Goal: Communication & Community: Answer question/provide support

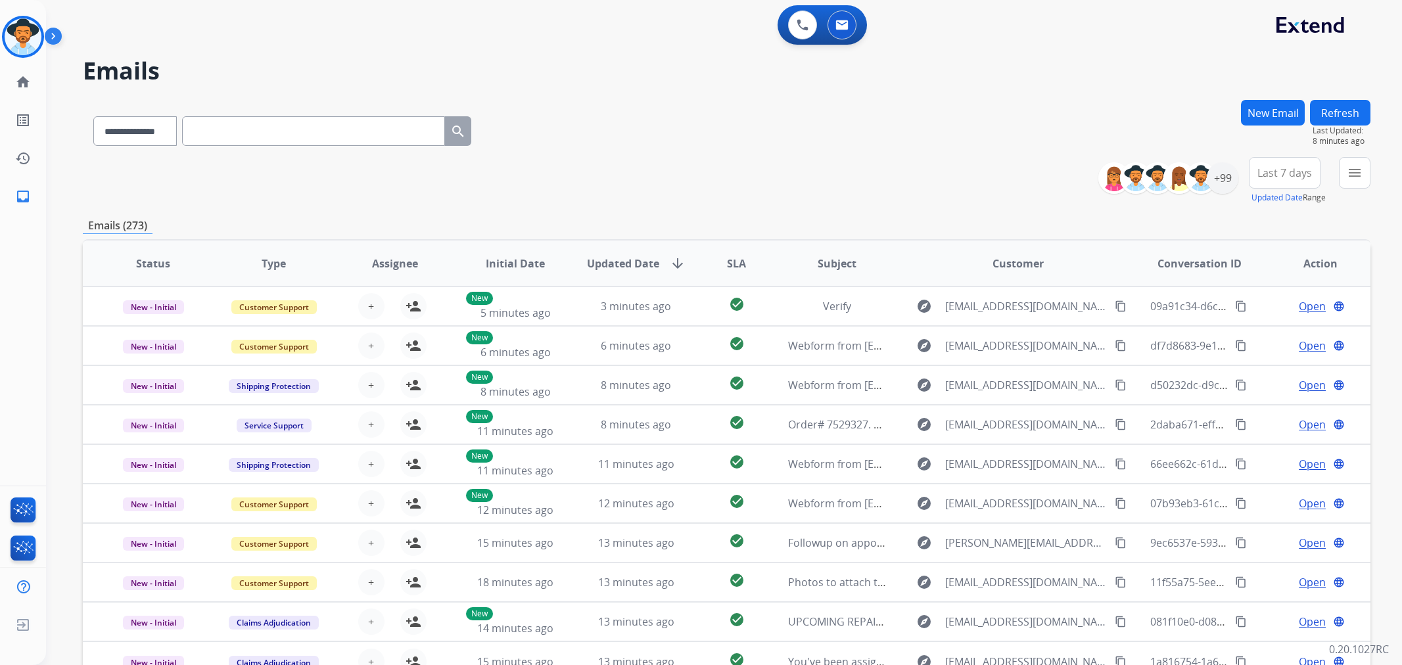
select select "**********"
drag, startPoint x: 25, startPoint y: 192, endPoint x: 292, endPoint y: 163, distance: 269.0
click at [292, 163] on div "**********" at bounding box center [701, 332] width 1402 height 665
click at [174, 133] on select "**********" at bounding box center [134, 131] width 82 height 30
click at [279, 45] on div "0 Voice Interactions 0 Email Interactions" at bounding box center [716, 26] width 1309 height 42
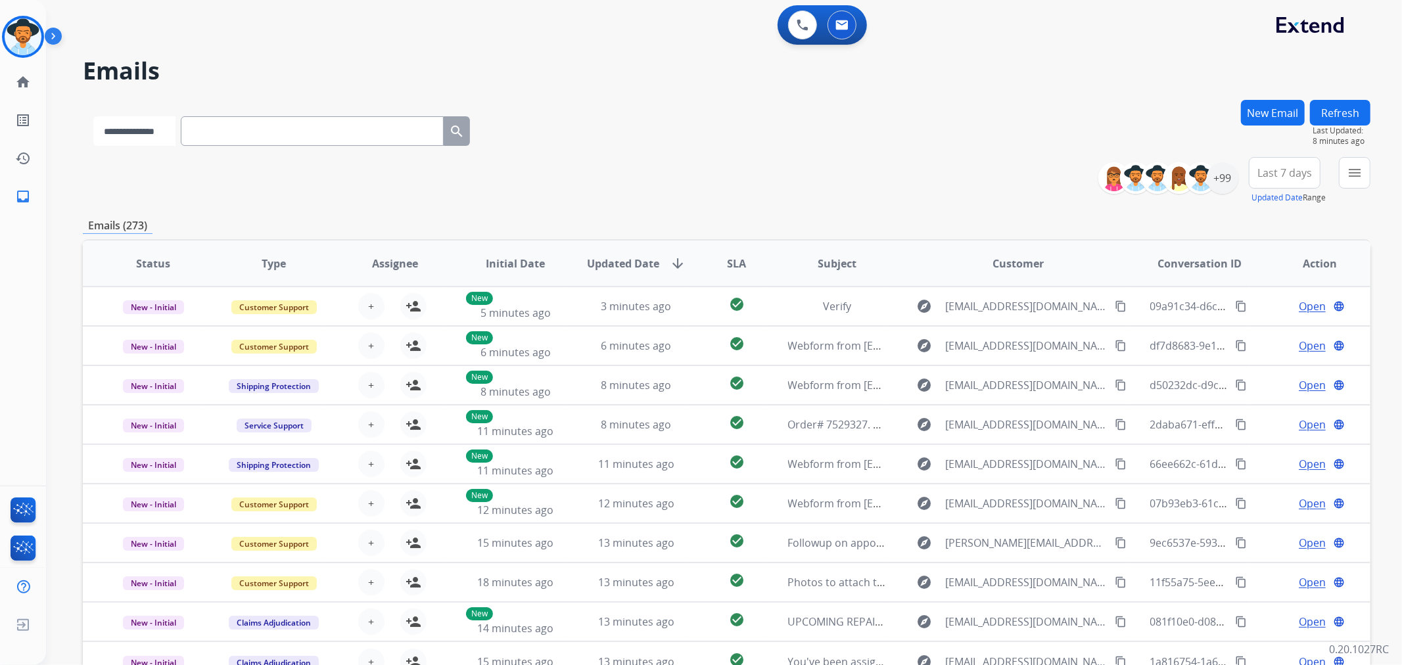
click at [174, 129] on select "**********" at bounding box center [134, 131] width 82 height 30
click at [50, 36] on img at bounding box center [56, 38] width 22 height 25
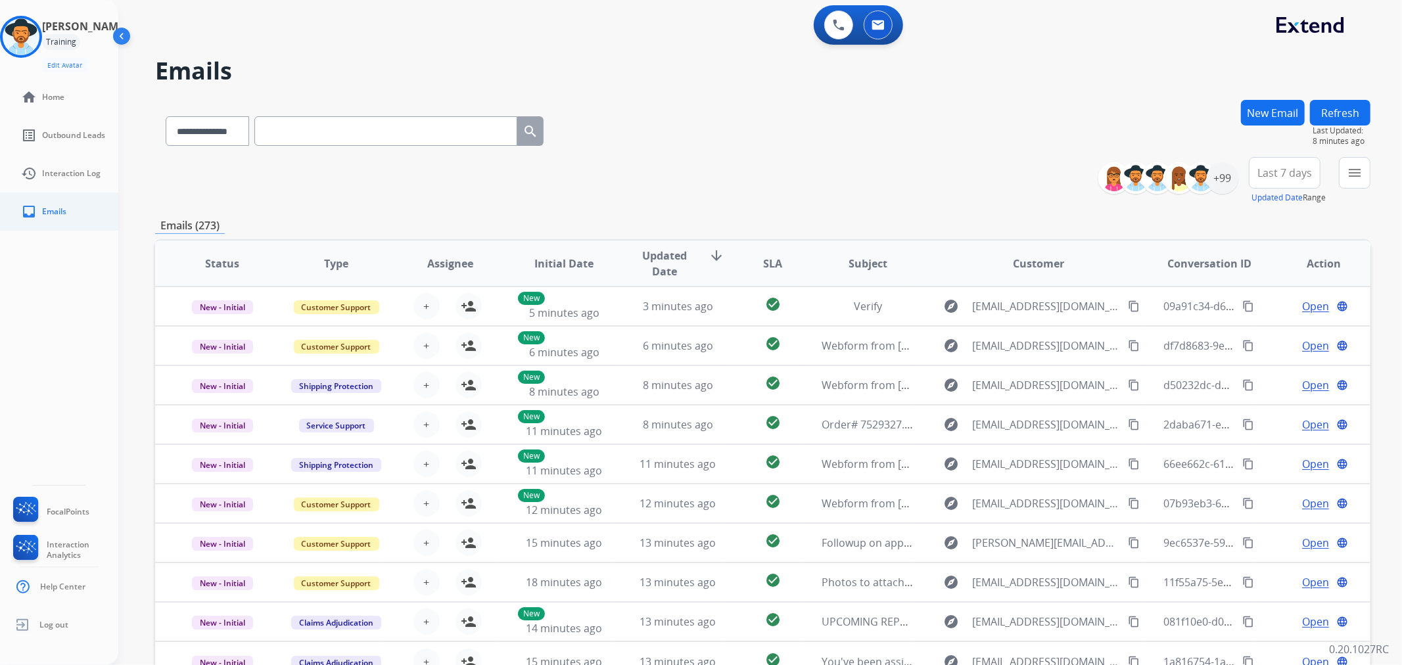
click at [62, 213] on span "Emails" at bounding box center [54, 211] width 24 height 11
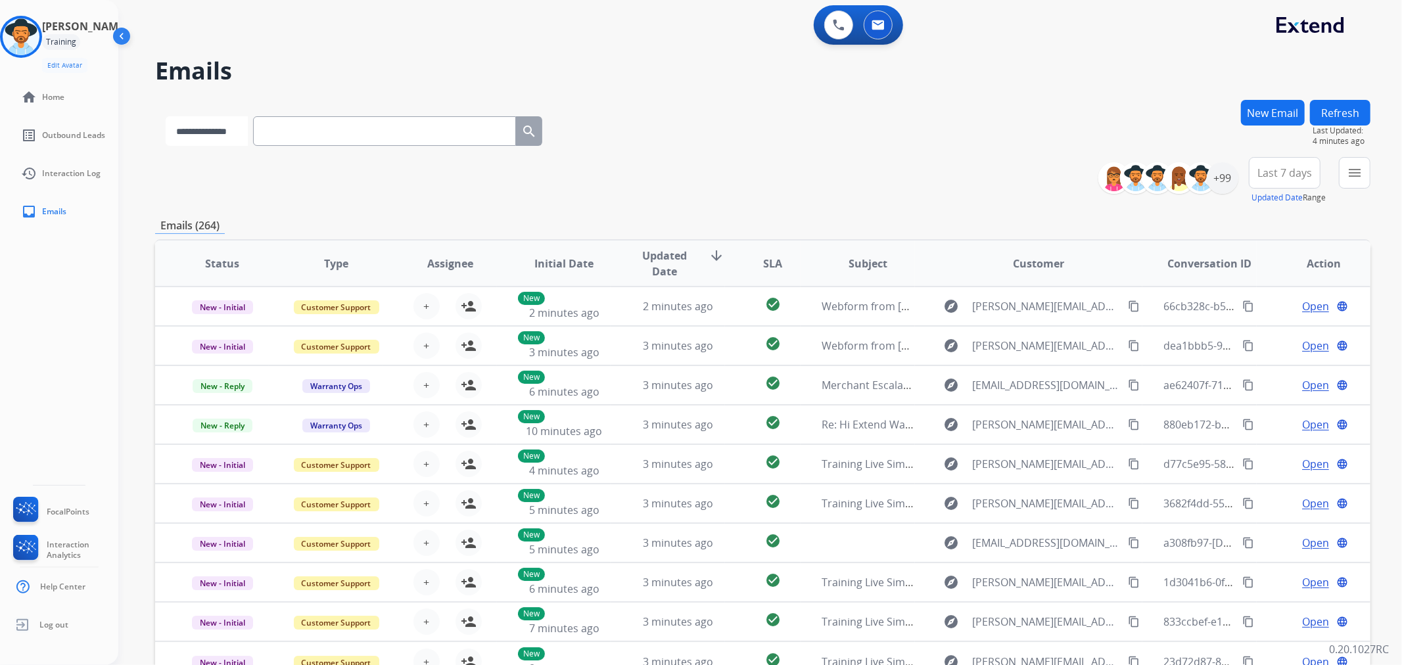
click at [234, 131] on select "**********" at bounding box center [207, 131] width 82 height 30
click at [407, 77] on h2 "Emails" at bounding box center [762, 71] width 1215 height 26
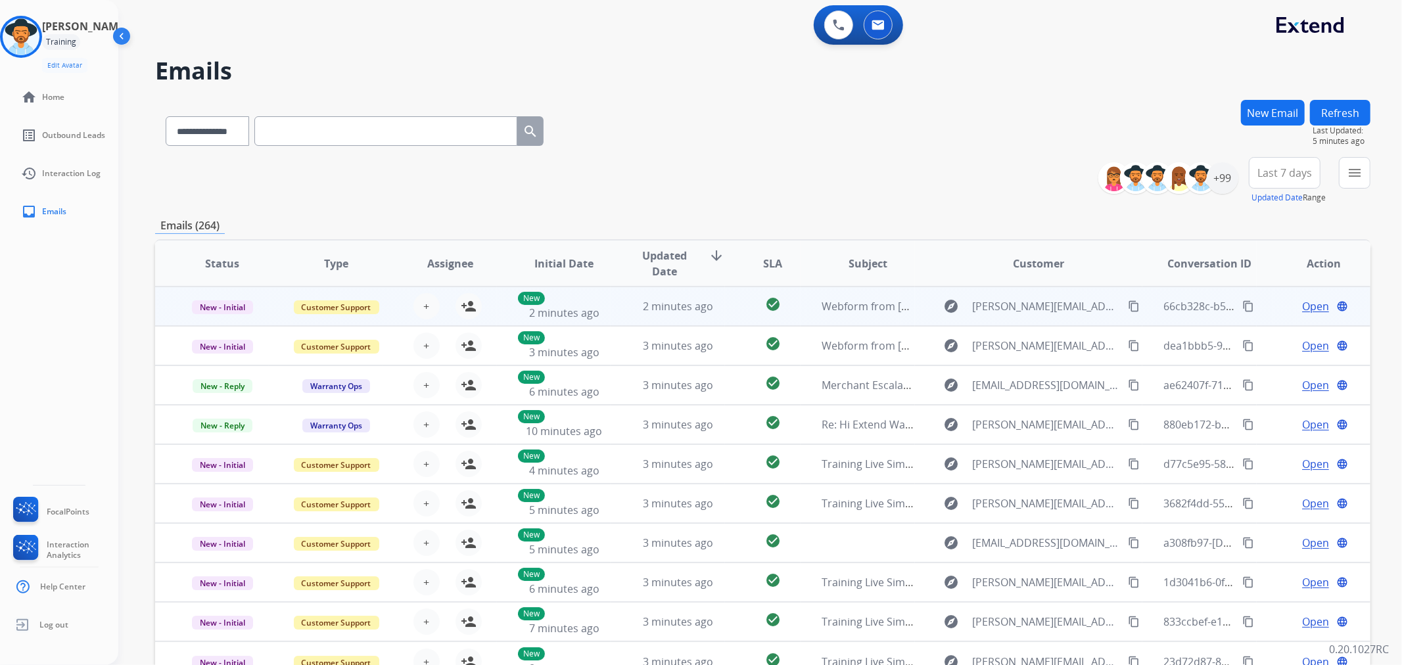
click at [1302, 304] on span "Open" at bounding box center [1315, 306] width 27 height 16
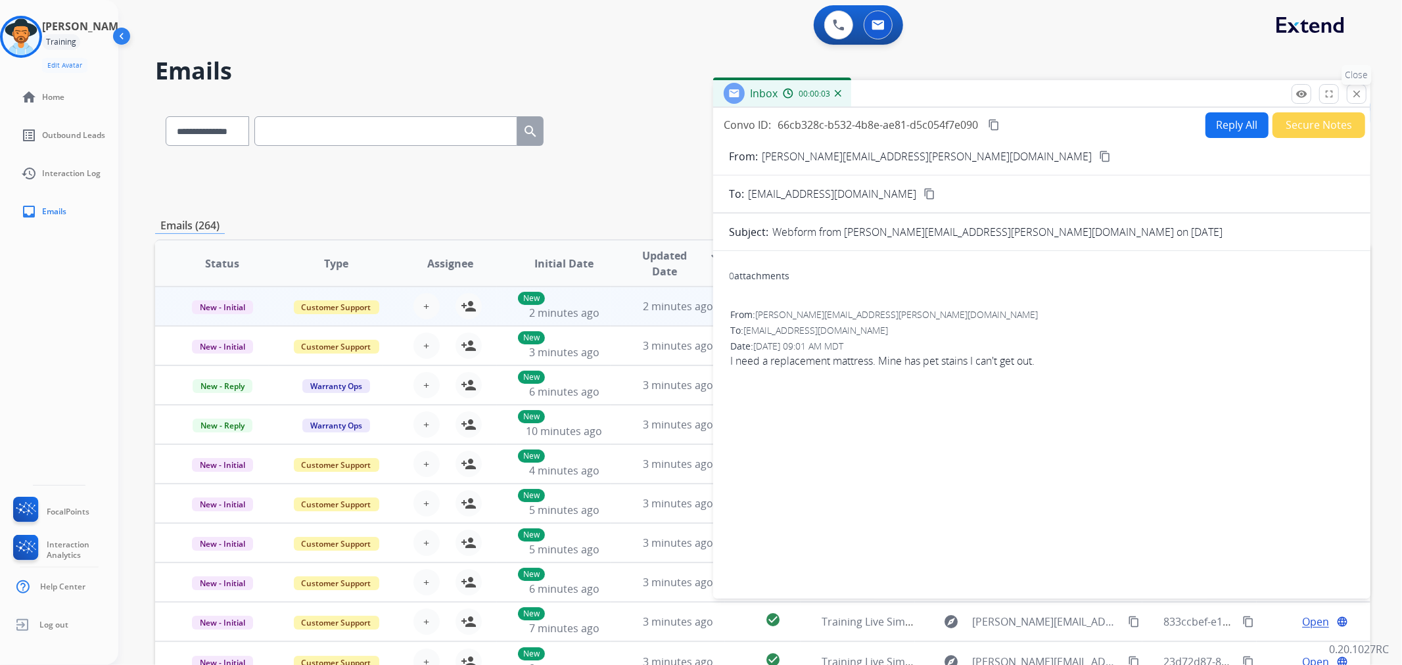
click at [1353, 93] on mat-icon "close" at bounding box center [1357, 94] width 12 height 12
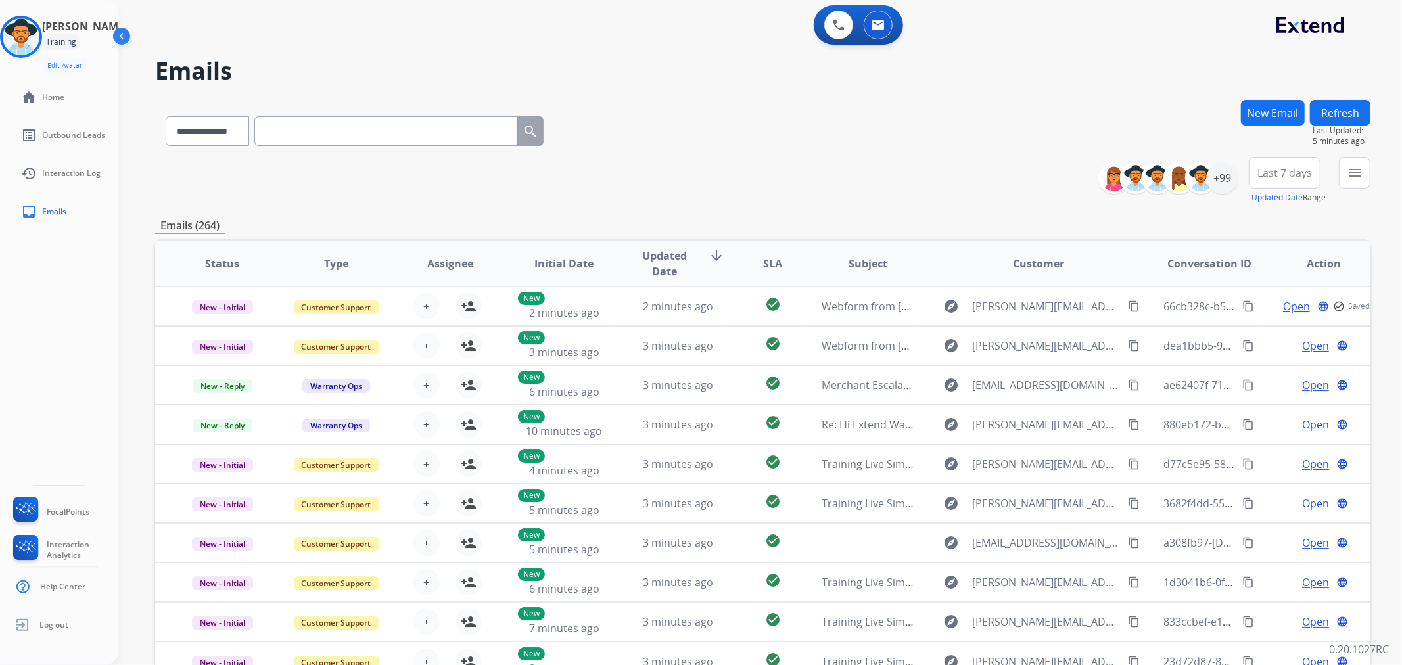
click at [1259, 109] on button "New Email" at bounding box center [1273, 113] width 64 height 26
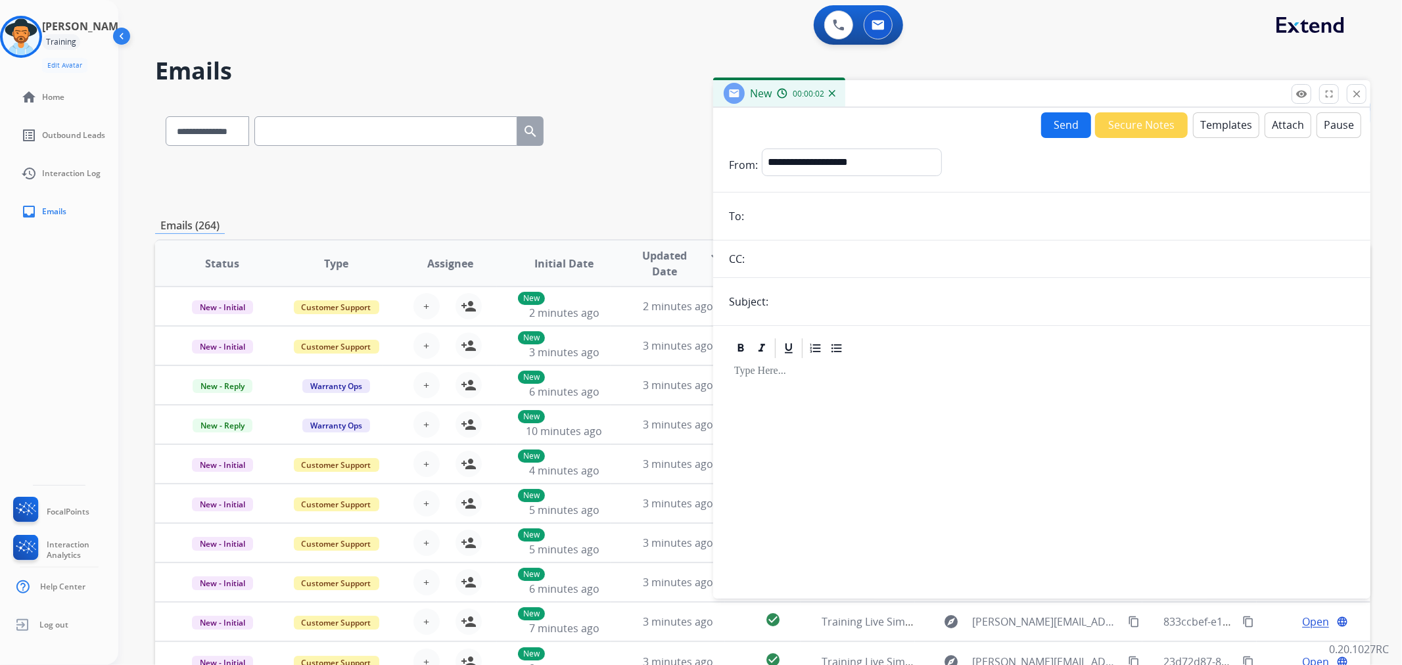
click at [1216, 126] on button "Templates" at bounding box center [1226, 125] width 66 height 26
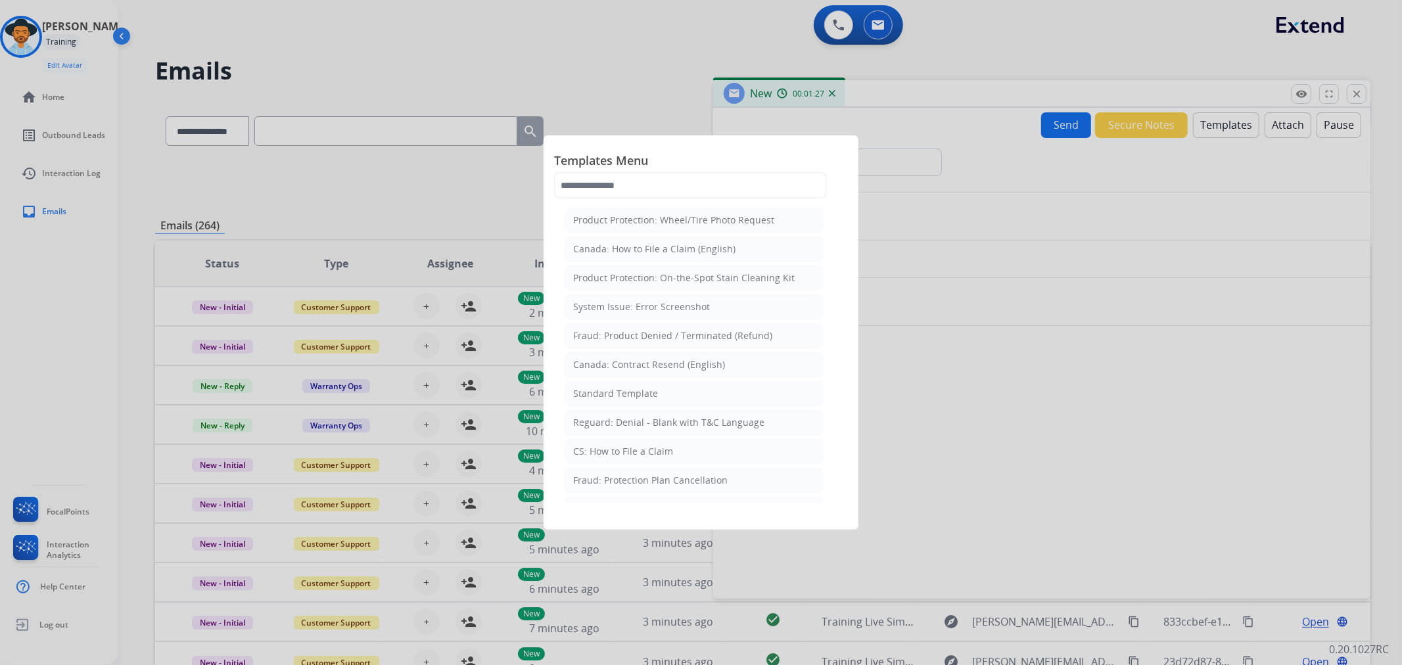
click at [118, 32] on div at bounding box center [701, 332] width 1402 height 665
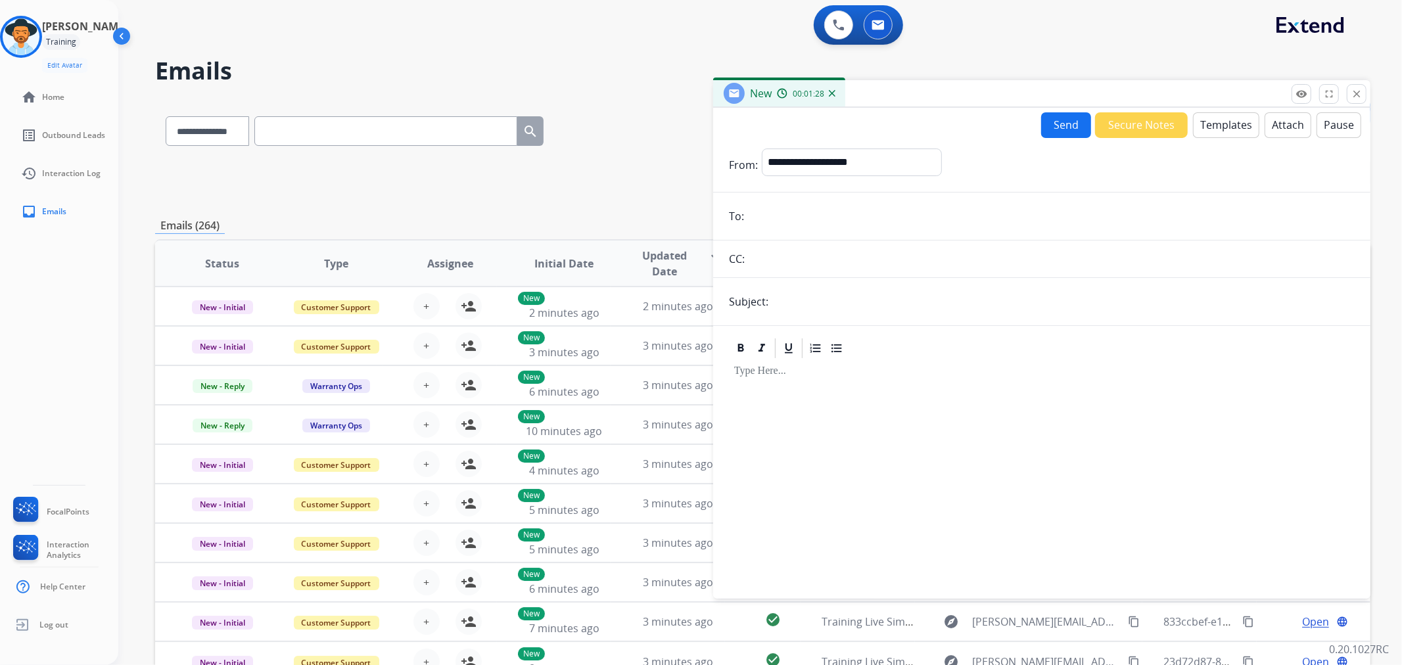
click at [80, 34] on div "Training" at bounding box center [61, 42] width 38 height 16
click at [55, 39] on div "[PERSON_NAME] Training Edit Avatar Agent: [PERSON_NAME] Profile: Extend_Trainin…" at bounding box center [59, 44] width 118 height 57
click at [15, 39] on img at bounding box center [21, 36] width 37 height 37
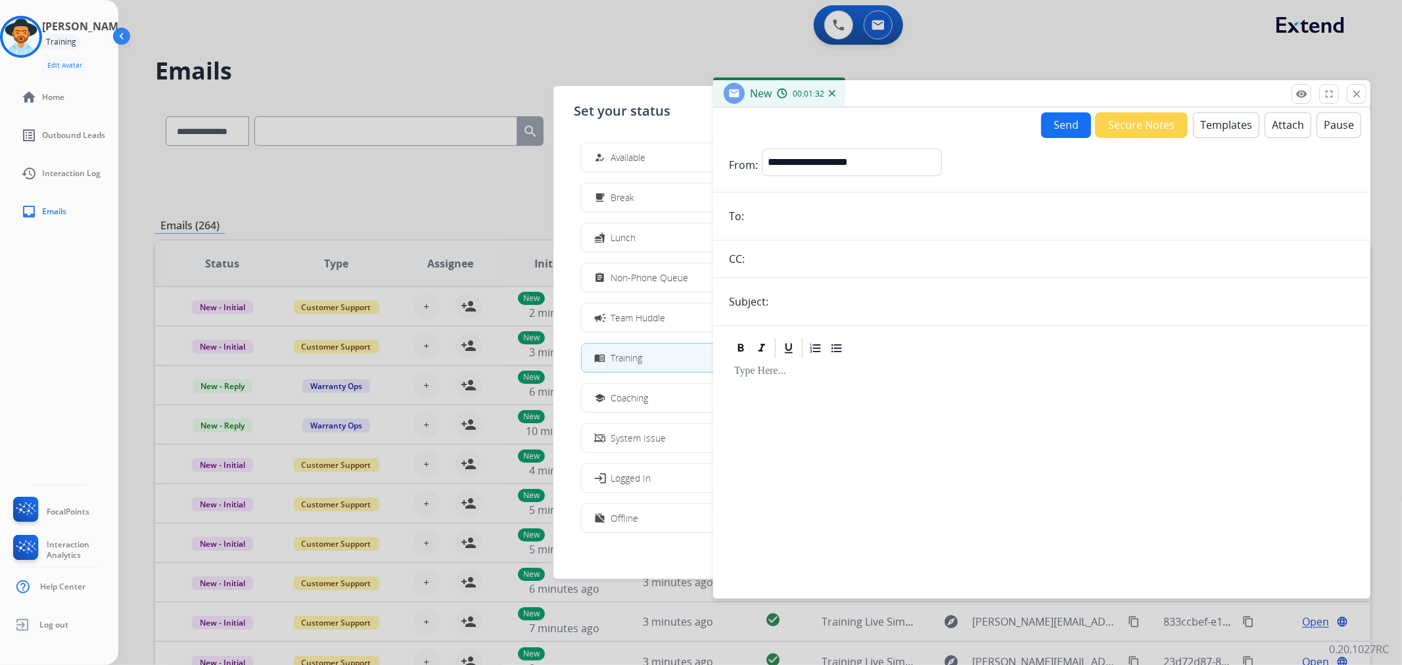
click at [121, 33] on img at bounding box center [122, 38] width 25 height 25
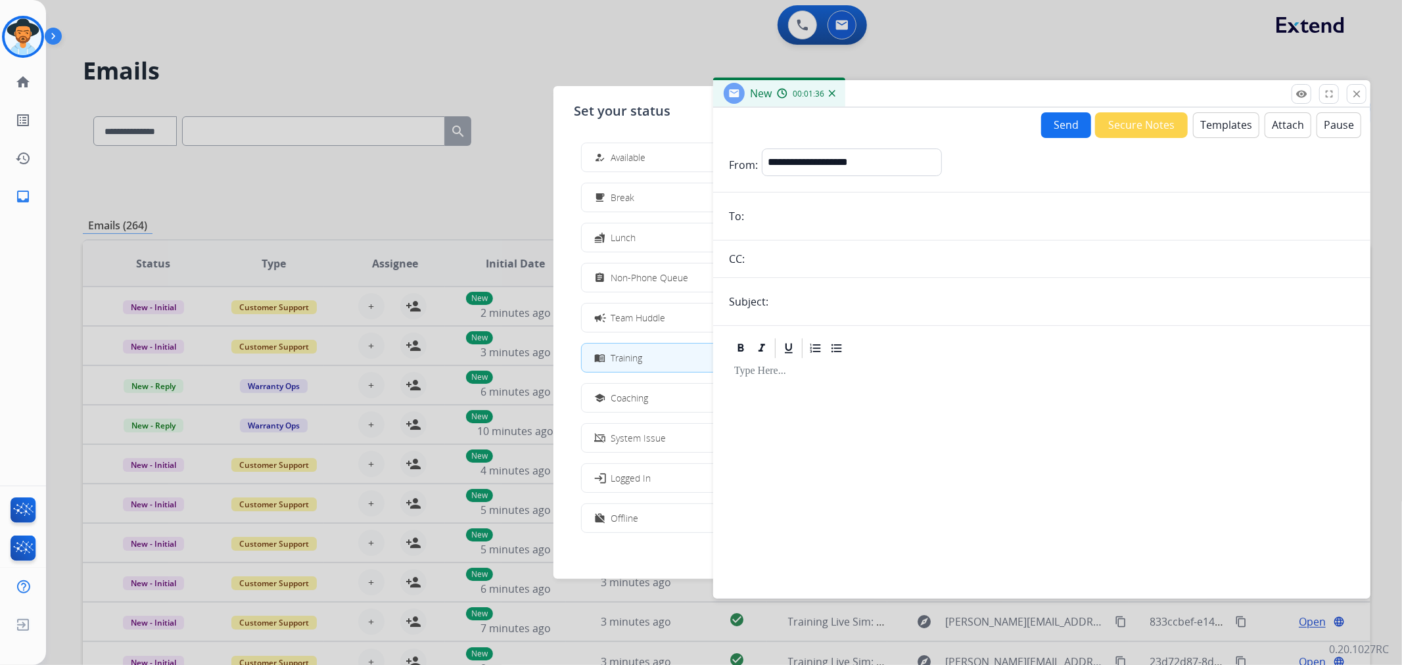
click at [57, 30] on img at bounding box center [56, 38] width 22 height 25
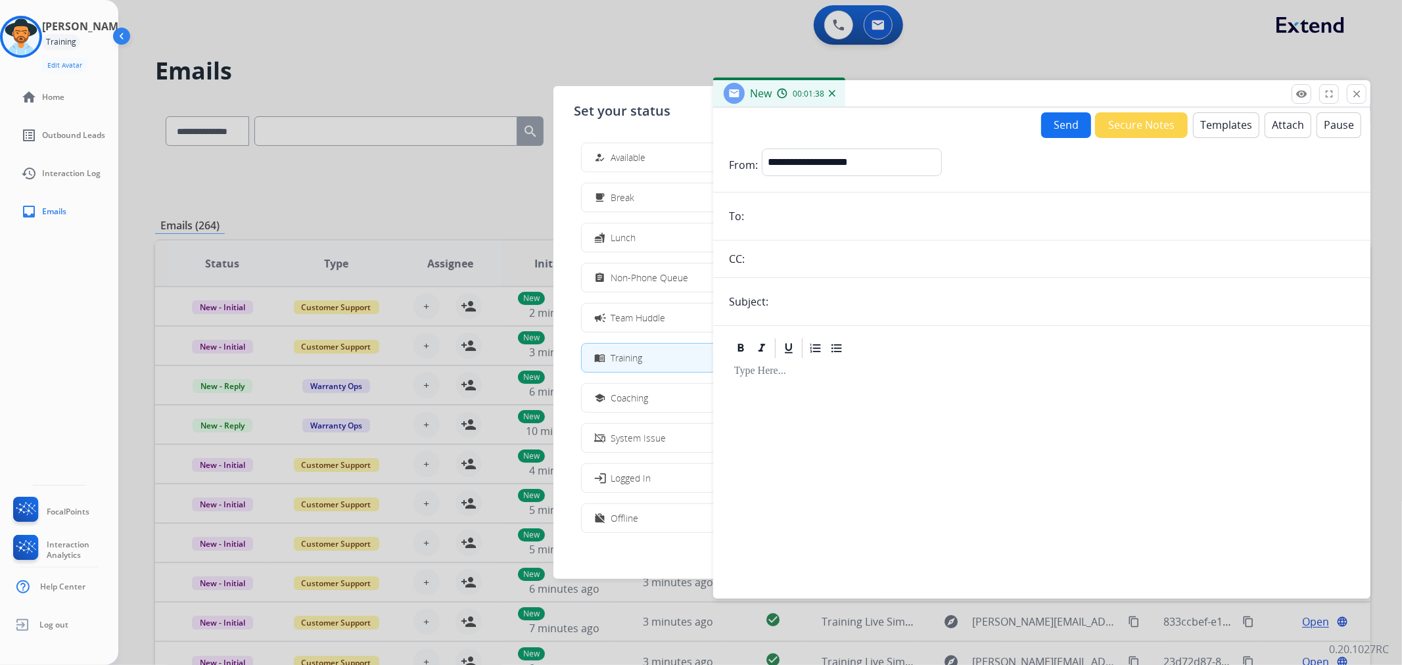
click at [80, 41] on div "Training" at bounding box center [61, 42] width 38 height 16
drag, startPoint x: 90, startPoint y: 38, endPoint x: 43, endPoint y: 34, distance: 46.8
click at [80, 38] on div "Training" at bounding box center [61, 42] width 38 height 16
click at [33, 34] on img at bounding box center [21, 36] width 37 height 37
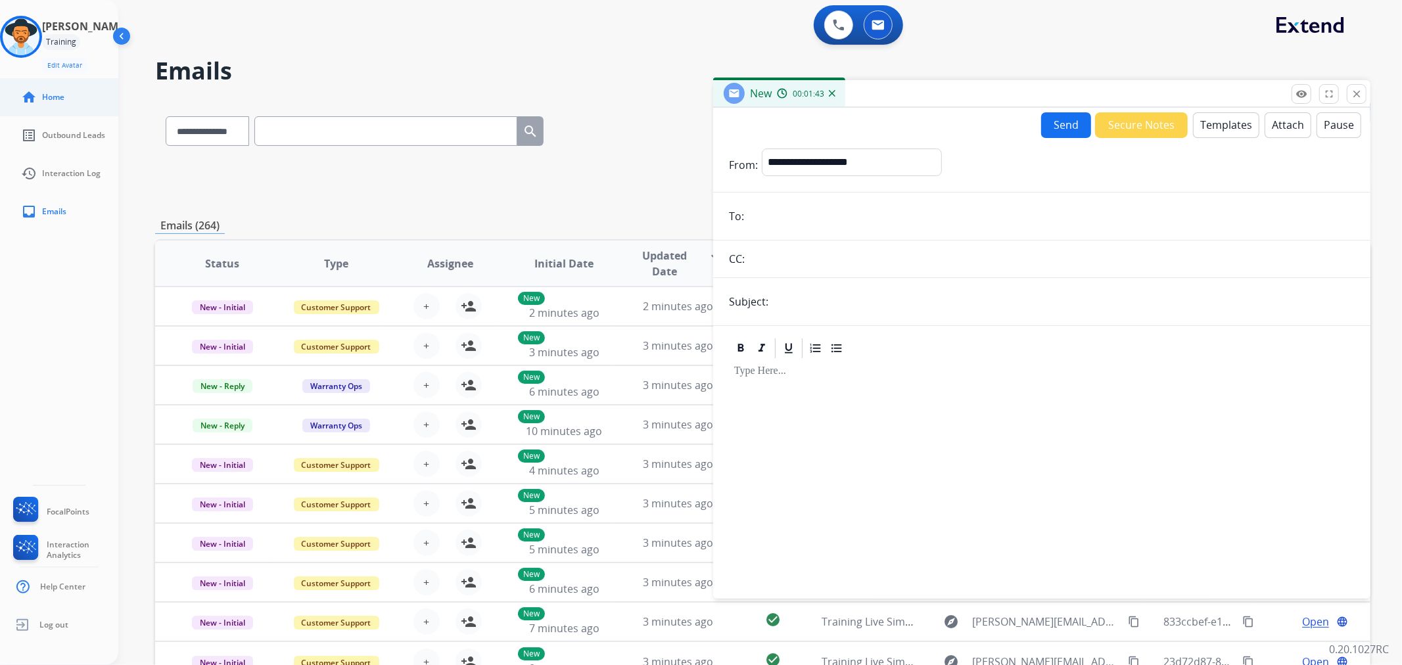
click at [54, 100] on span "Home" at bounding box center [53, 97] width 22 height 11
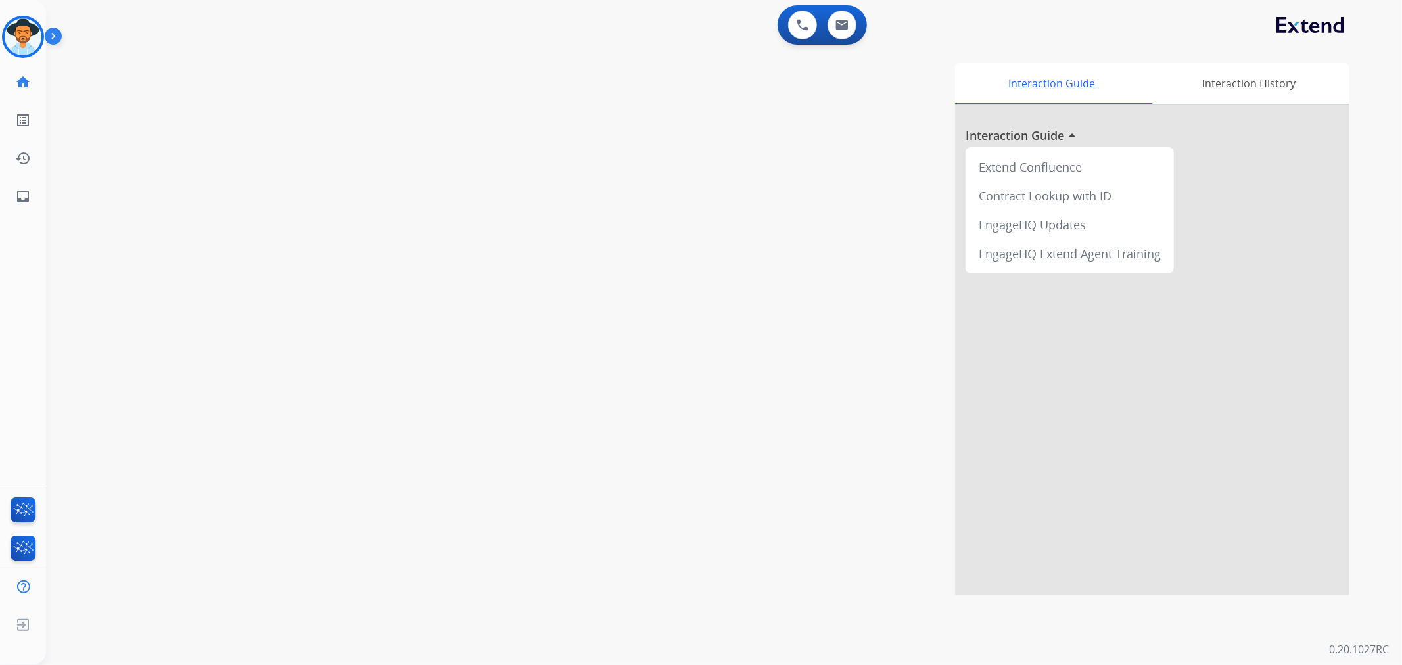
click at [47, 37] on img at bounding box center [56, 38] width 22 height 25
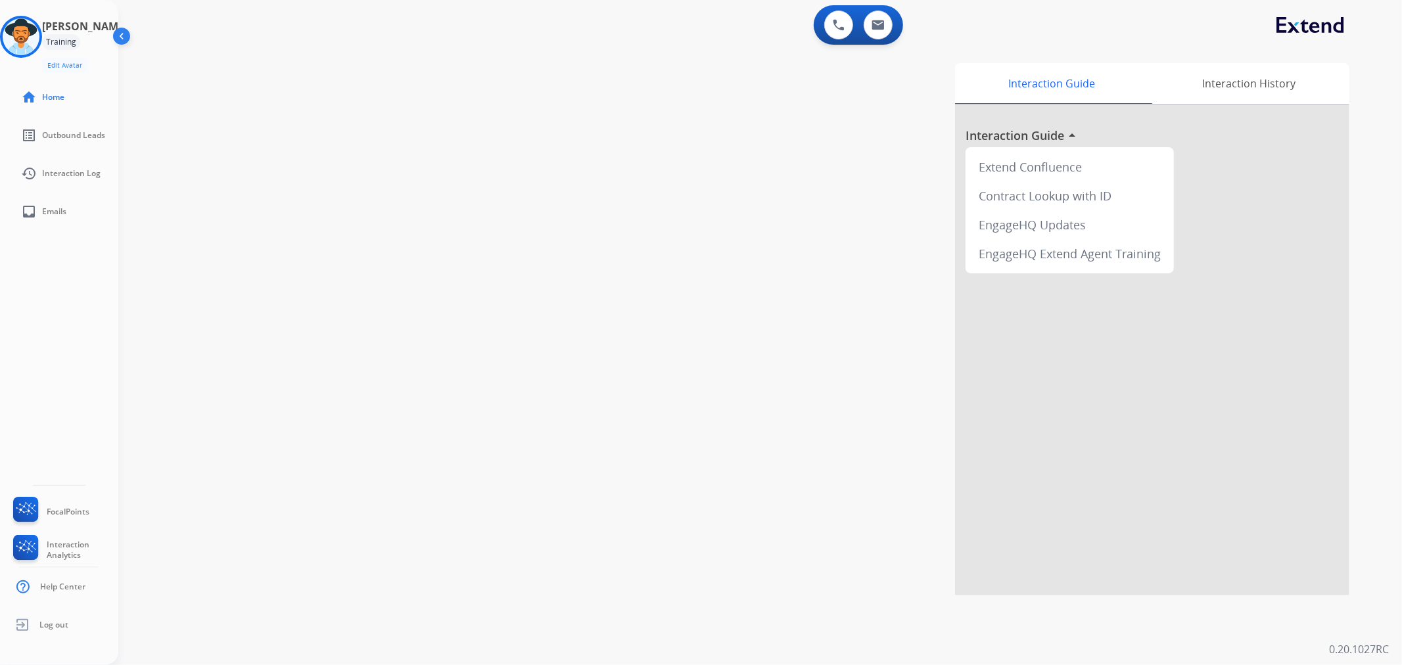
click at [53, 42] on div "[PERSON_NAME] Training Edit Avatar Agent: [PERSON_NAME] Profile: Extend_Trainin…" at bounding box center [59, 44] width 118 height 57
click at [39, 37] on img at bounding box center [21, 36] width 37 height 37
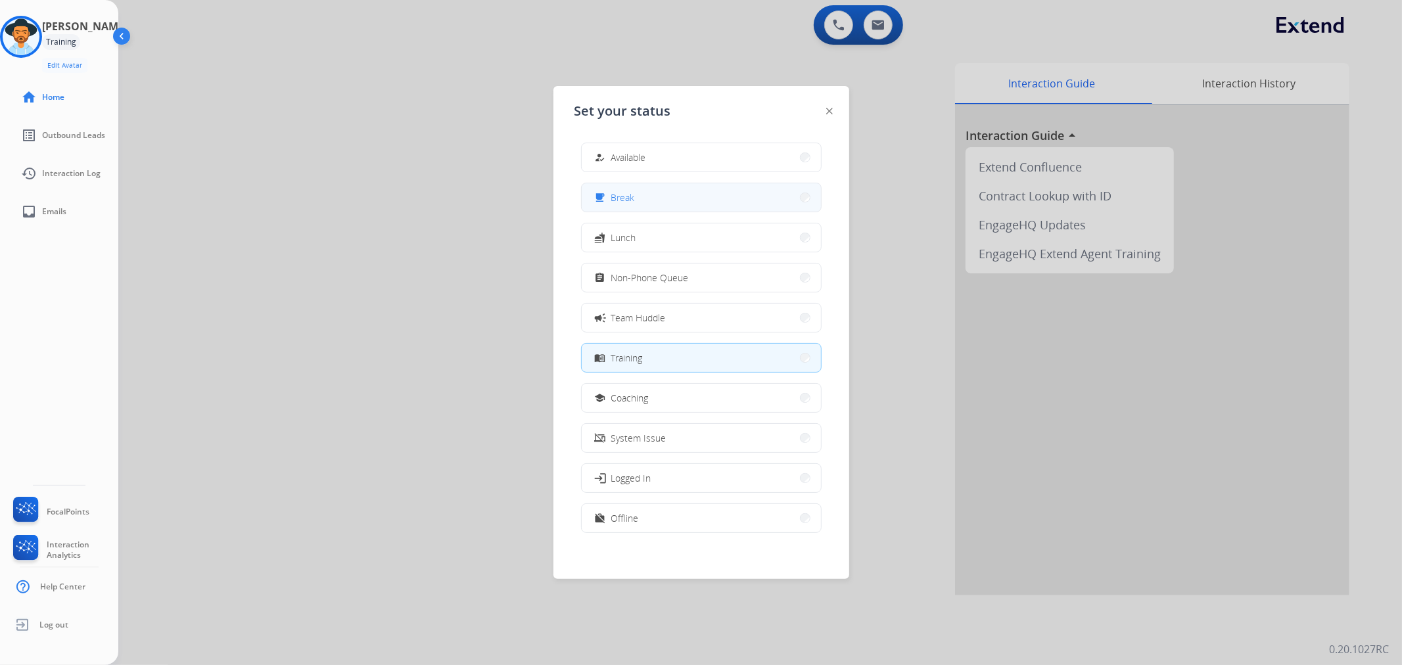
click at [664, 197] on button "free_breakfast Break" at bounding box center [701, 197] width 239 height 28
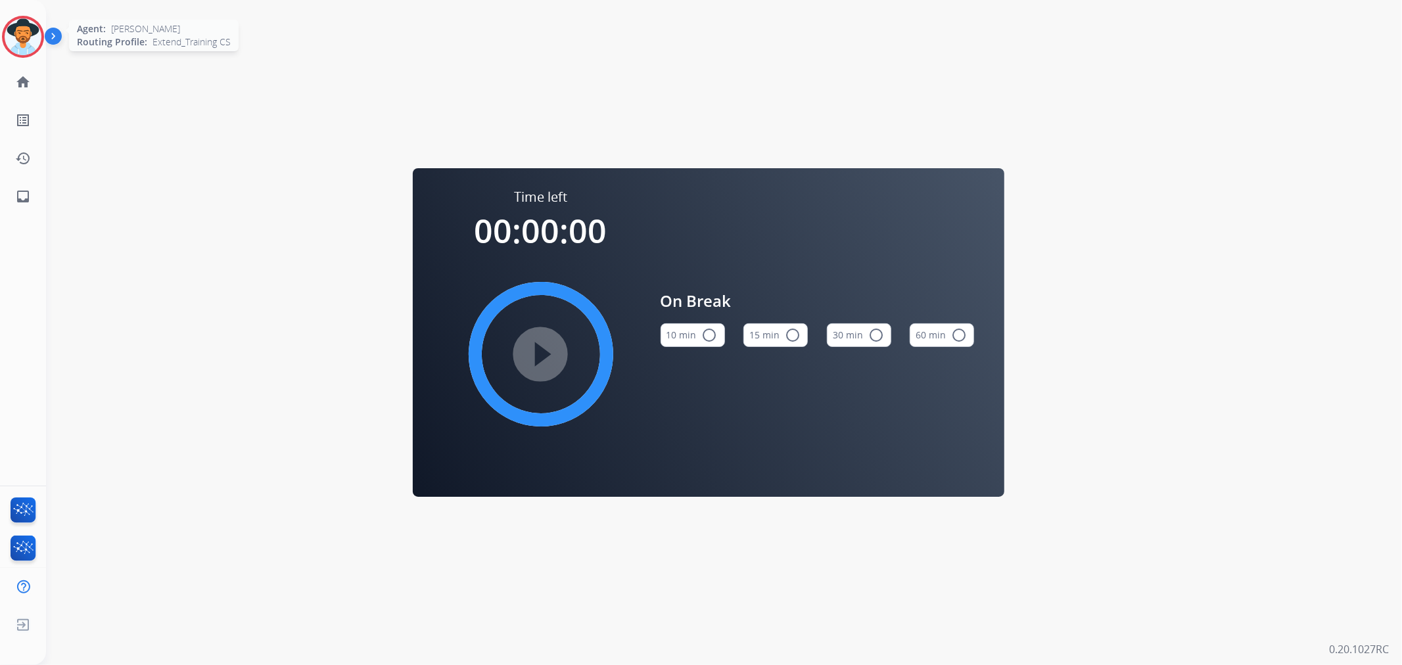
click at [38, 35] on img at bounding box center [23, 36] width 37 height 37
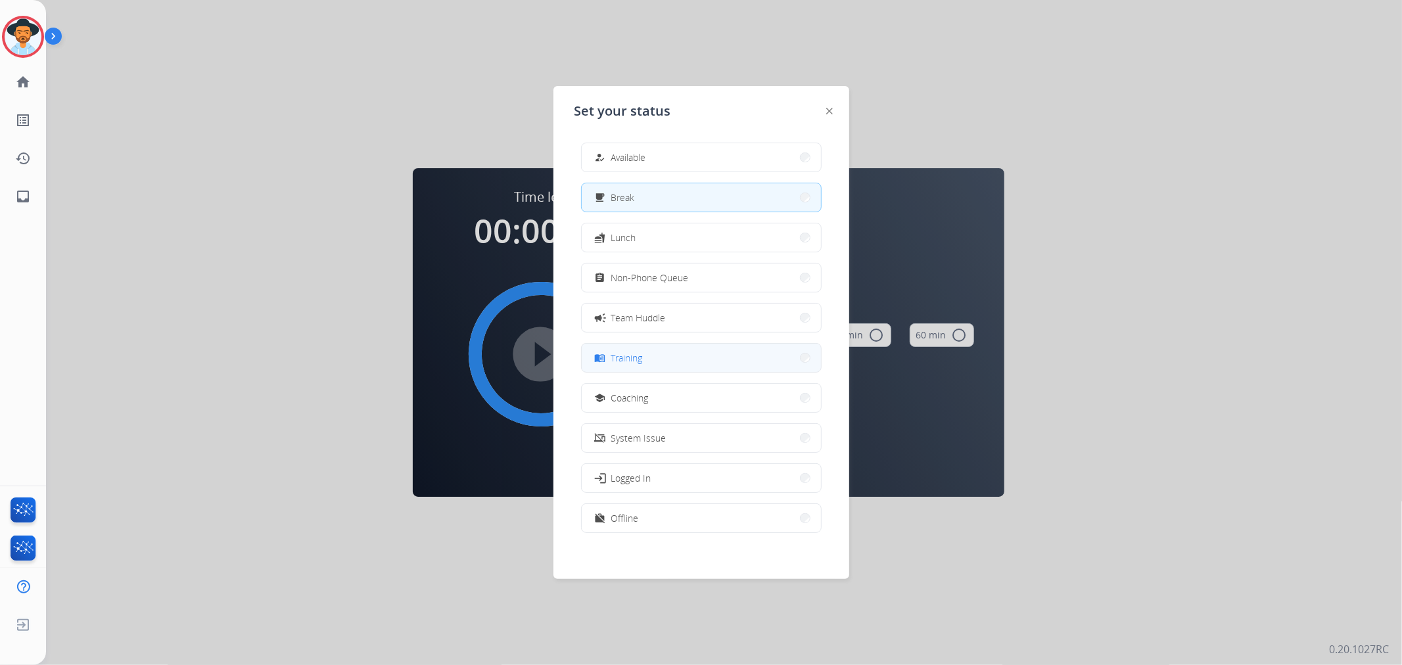
click at [653, 356] on button "menu_book Training" at bounding box center [701, 358] width 239 height 28
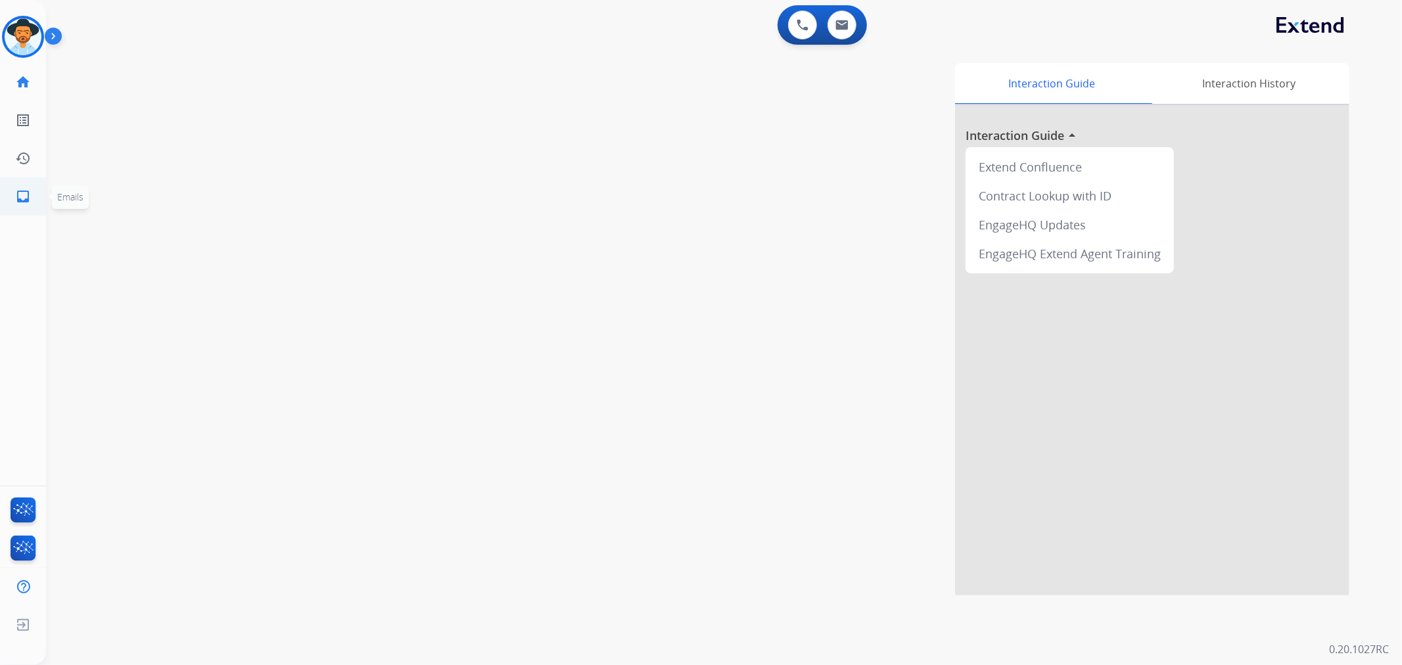
click at [18, 192] on mat-icon "inbox" at bounding box center [23, 197] width 16 height 16
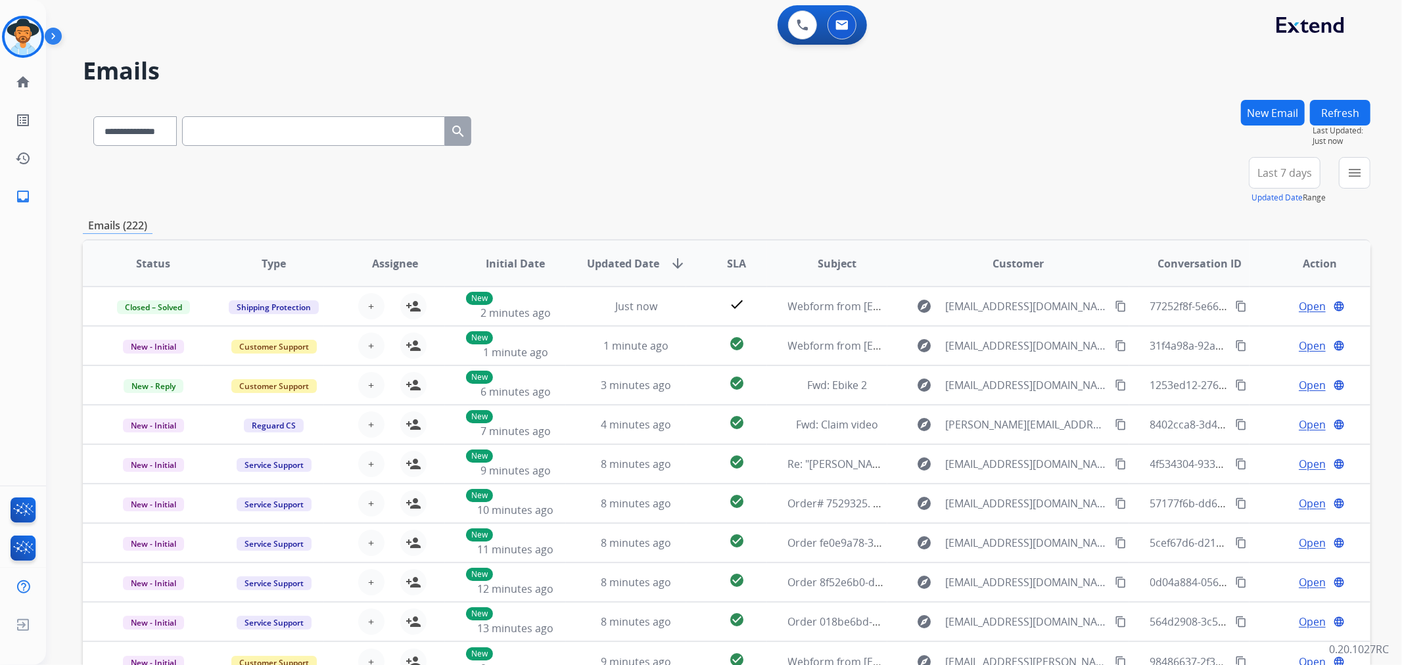
click at [1262, 113] on button "New Email" at bounding box center [1273, 113] width 64 height 26
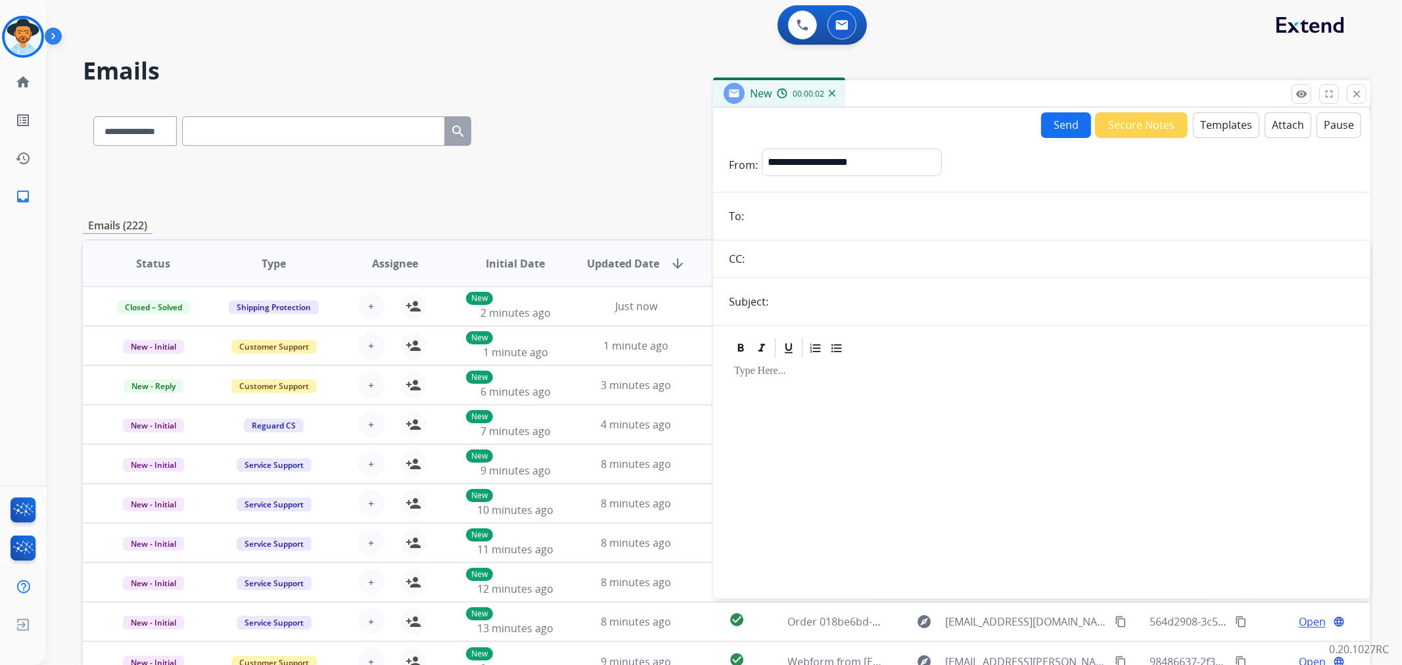
click at [1224, 124] on button "Templates" at bounding box center [1226, 125] width 66 height 26
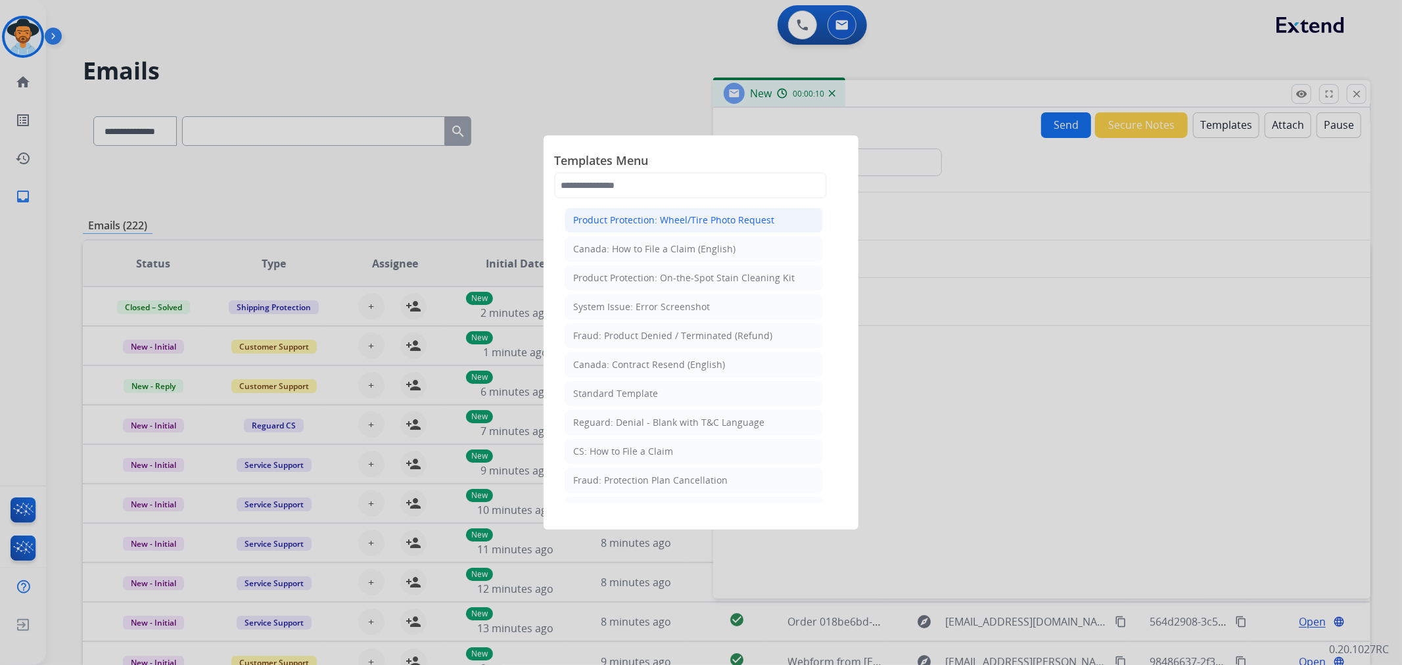
click at [692, 221] on div "Product Protection: Wheel/Tire Photo Request" at bounding box center [673, 220] width 201 height 13
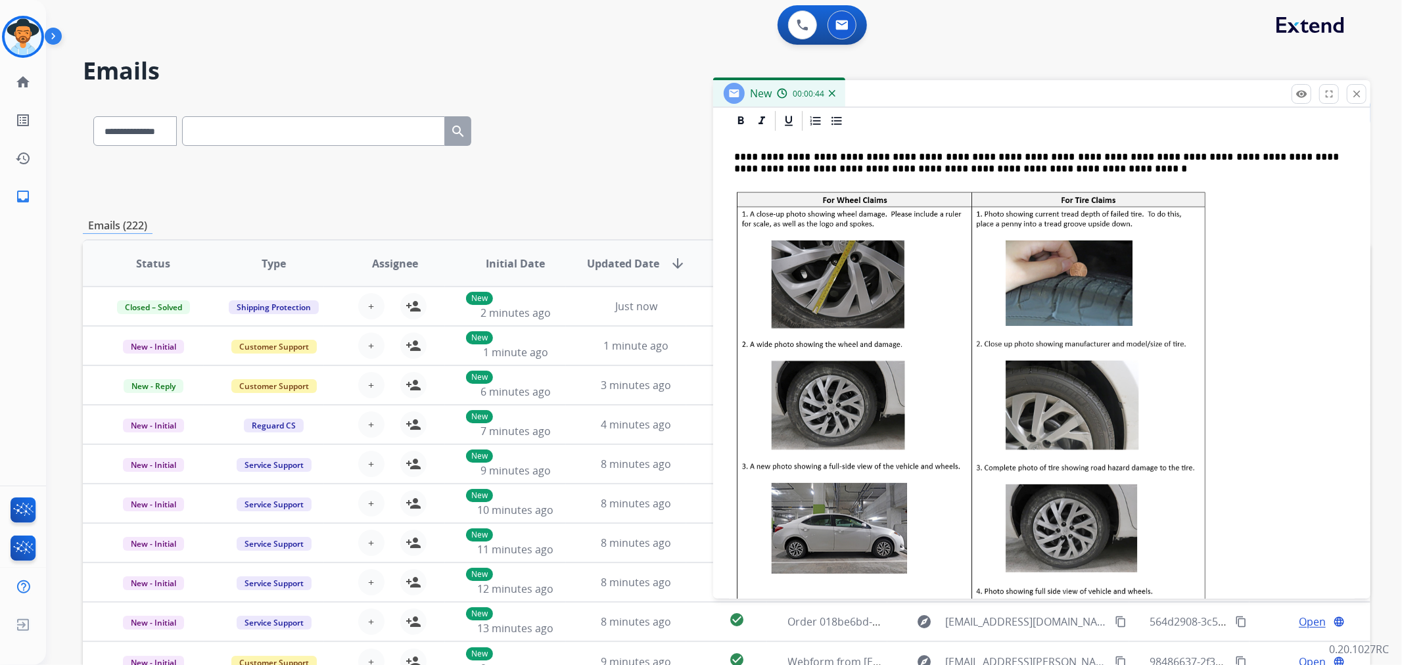
scroll to position [292, 0]
